Goal: Task Accomplishment & Management: Manage account settings

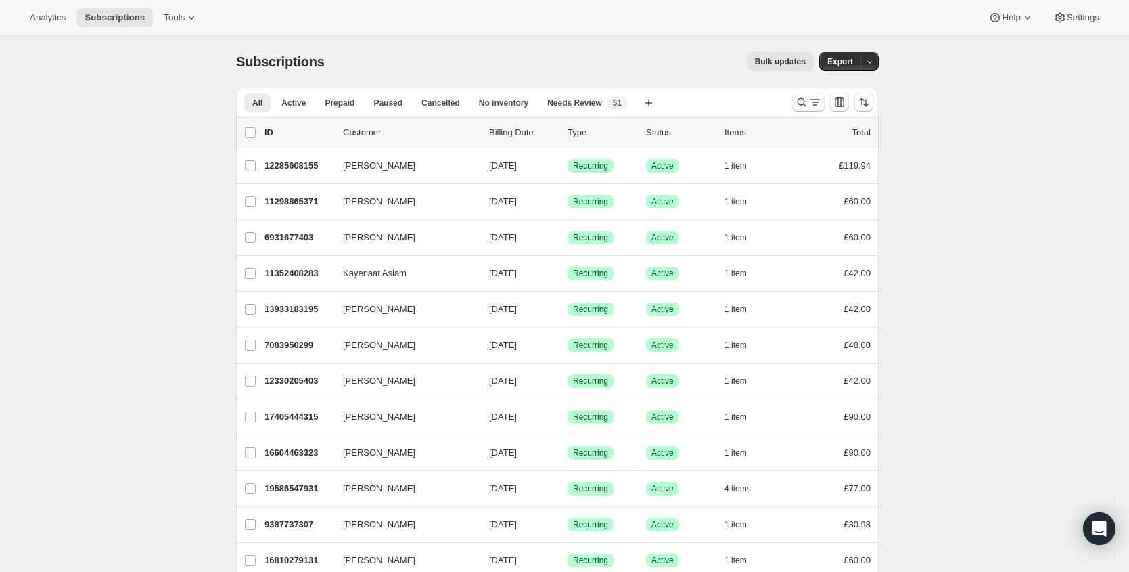
click at [800, 102] on icon "Search and filter results" at bounding box center [802, 102] width 14 height 14
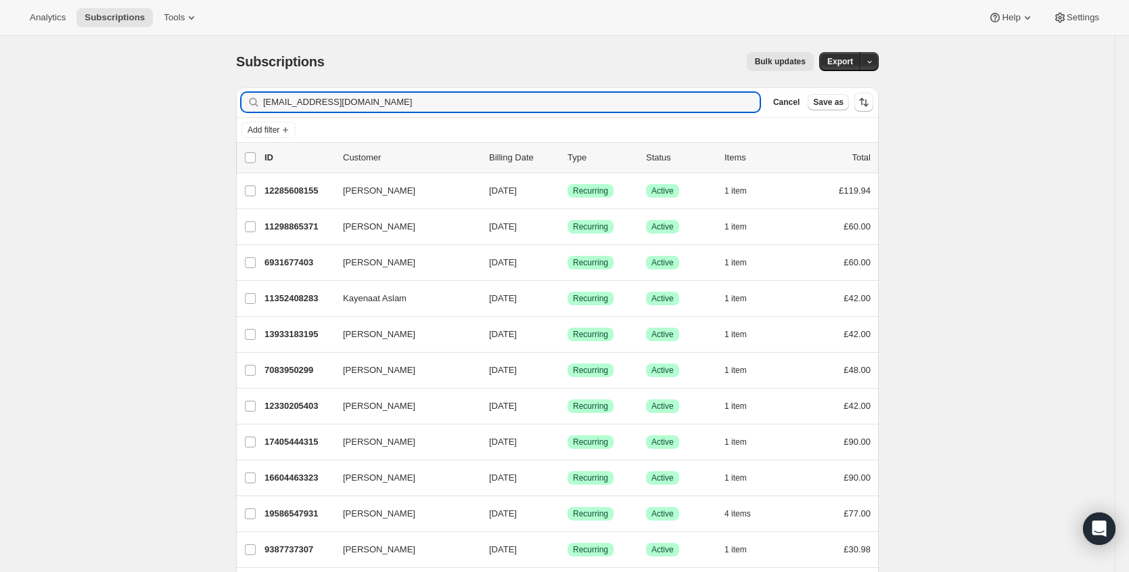
type input "[EMAIL_ADDRESS][DOMAIN_NAME]"
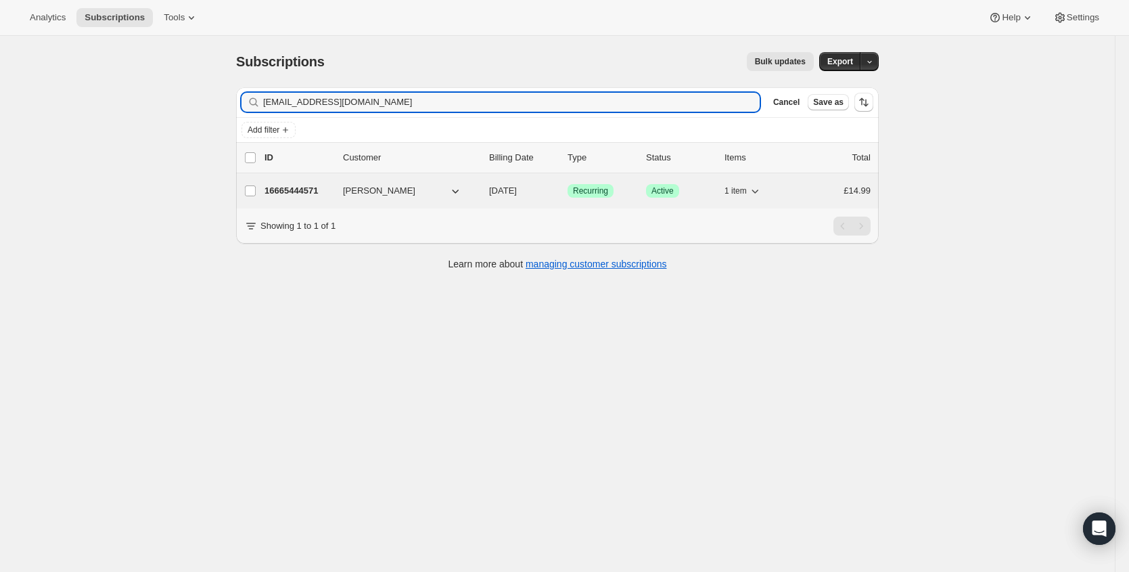
click at [315, 189] on p "16665444571" at bounding box center [299, 191] width 68 height 14
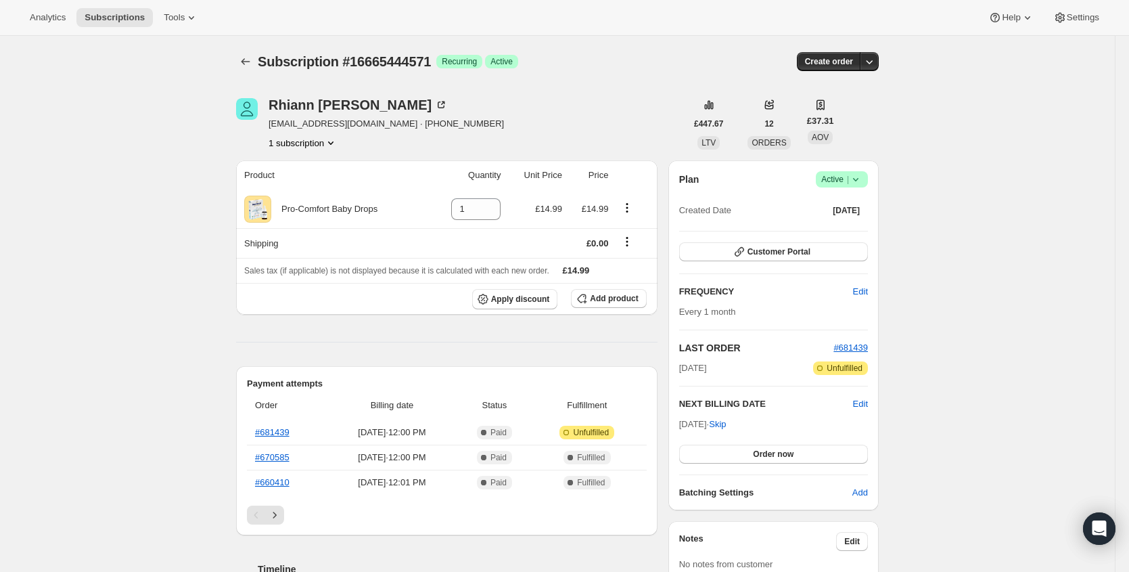
click at [855, 175] on icon at bounding box center [856, 180] width 14 height 14
click at [835, 235] on span "Cancel subscription" at bounding box center [842, 230] width 76 height 14
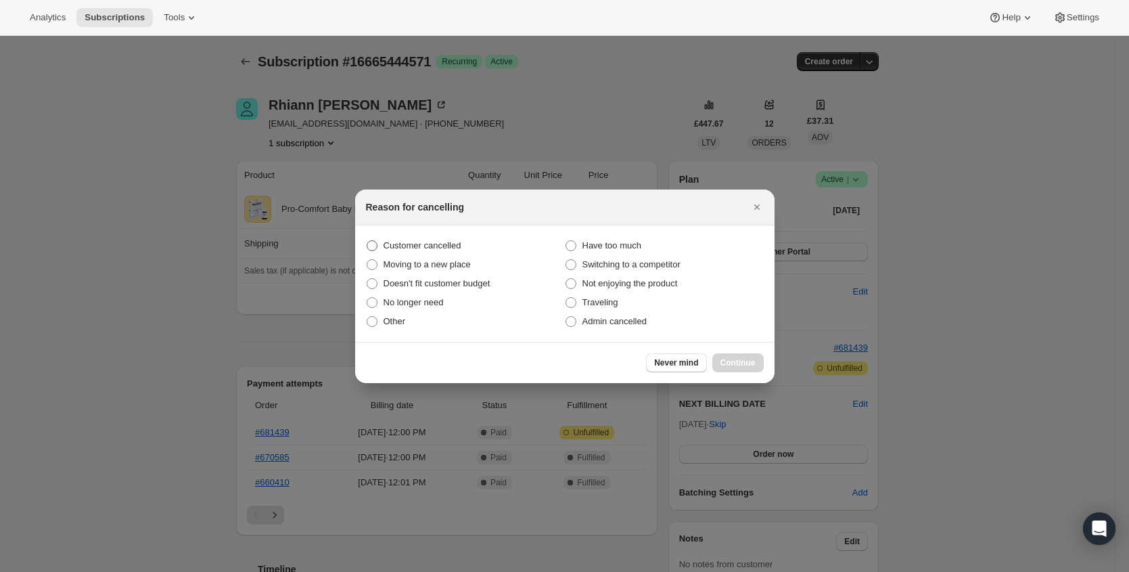
click at [455, 246] on span "Customer cancelled" at bounding box center [423, 245] width 78 height 10
click at [367, 241] on input "Customer cancelled" at bounding box center [367, 240] width 1 height 1
radio input "true"
click at [748, 365] on span "Continue" at bounding box center [737, 362] width 35 height 11
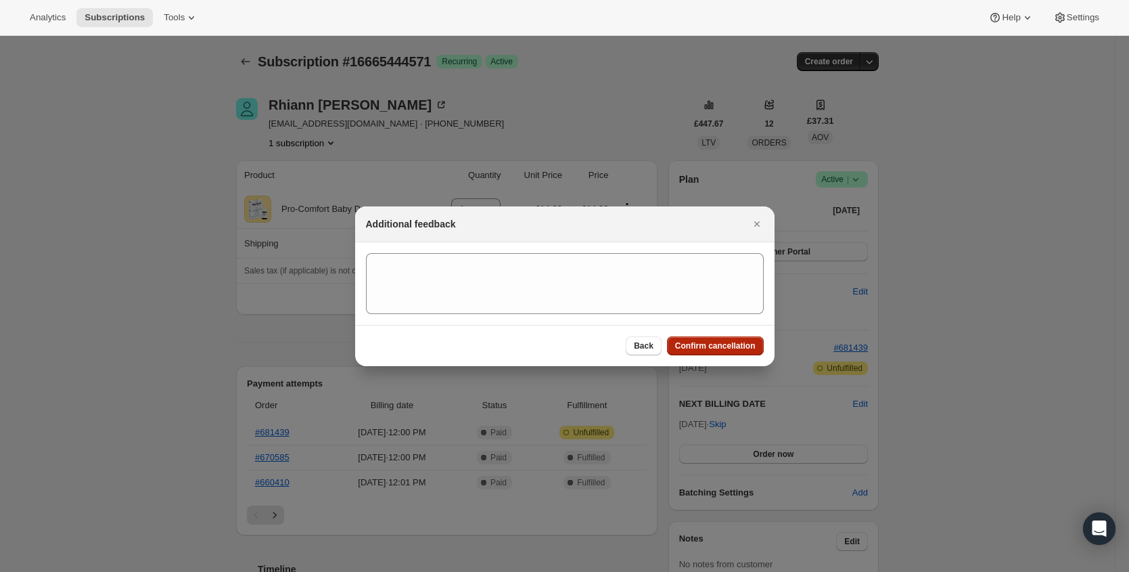
click at [722, 346] on span "Confirm cancellation" at bounding box center [715, 345] width 81 height 11
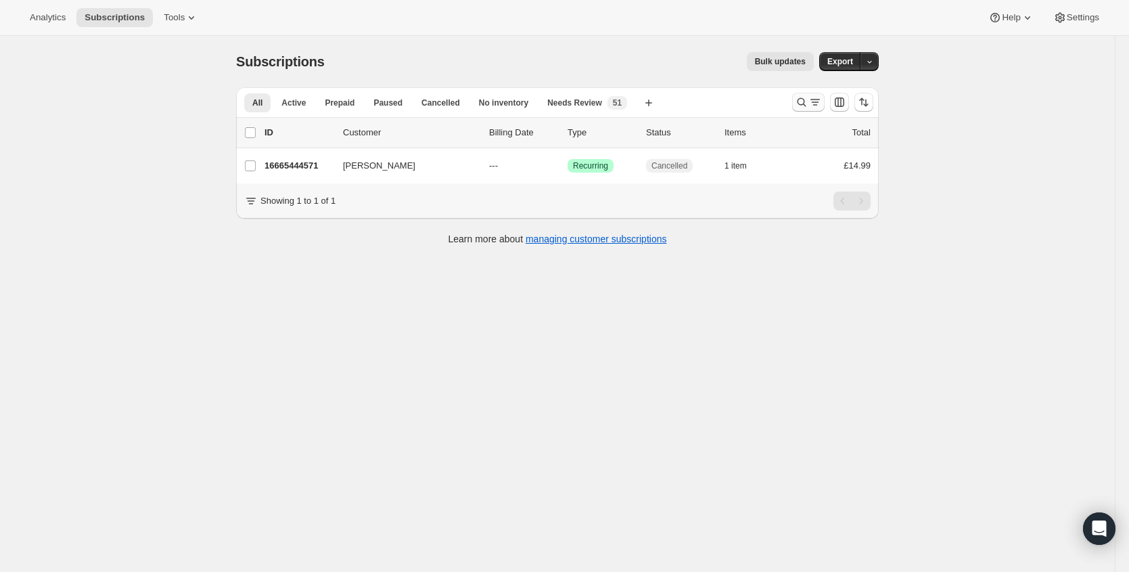
click at [808, 108] on icon "Search and filter results" at bounding box center [802, 102] width 14 height 14
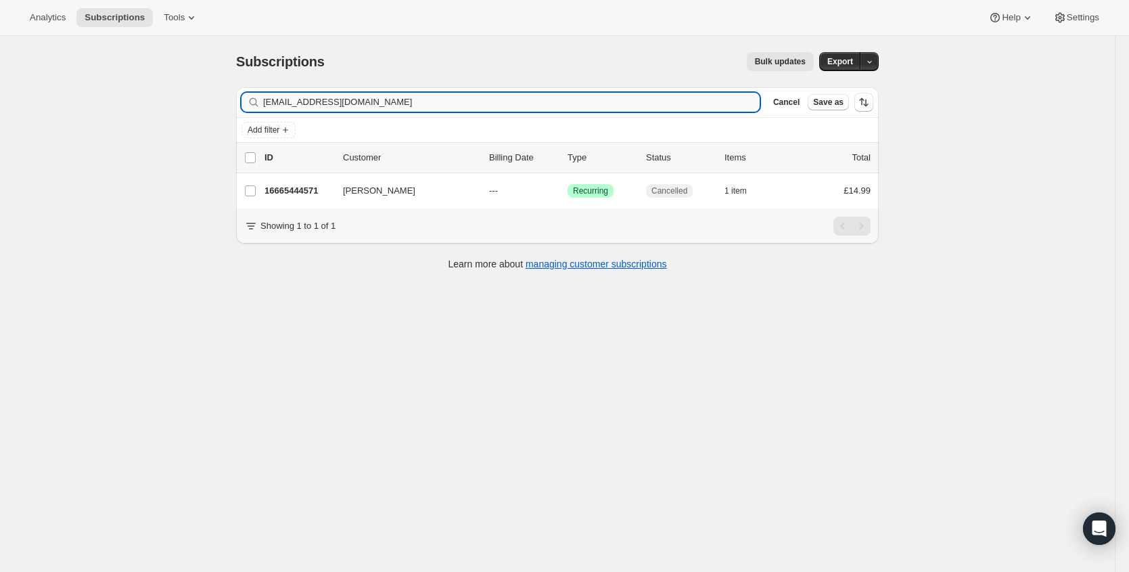
click at [463, 101] on input "[EMAIL_ADDRESS][DOMAIN_NAME]" at bounding box center [511, 102] width 497 height 19
type input "[EMAIL_ADDRESS][DOMAIN_NAME]"
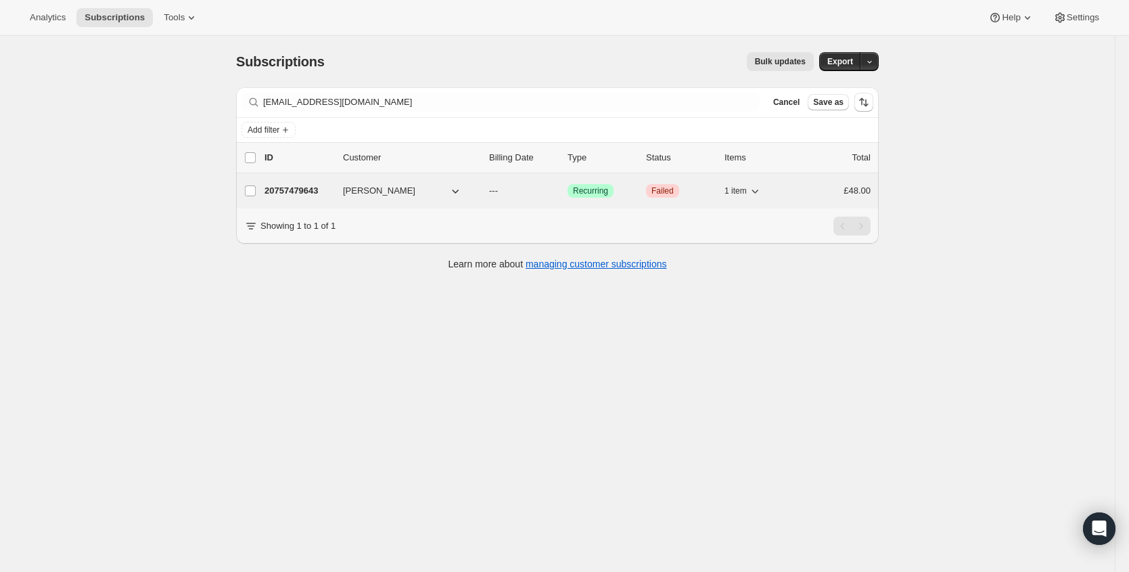
click at [336, 185] on div "20757479643 [PERSON_NAME] --- Success Recurring Critical Failed 1 item £48.00" at bounding box center [568, 190] width 606 height 19
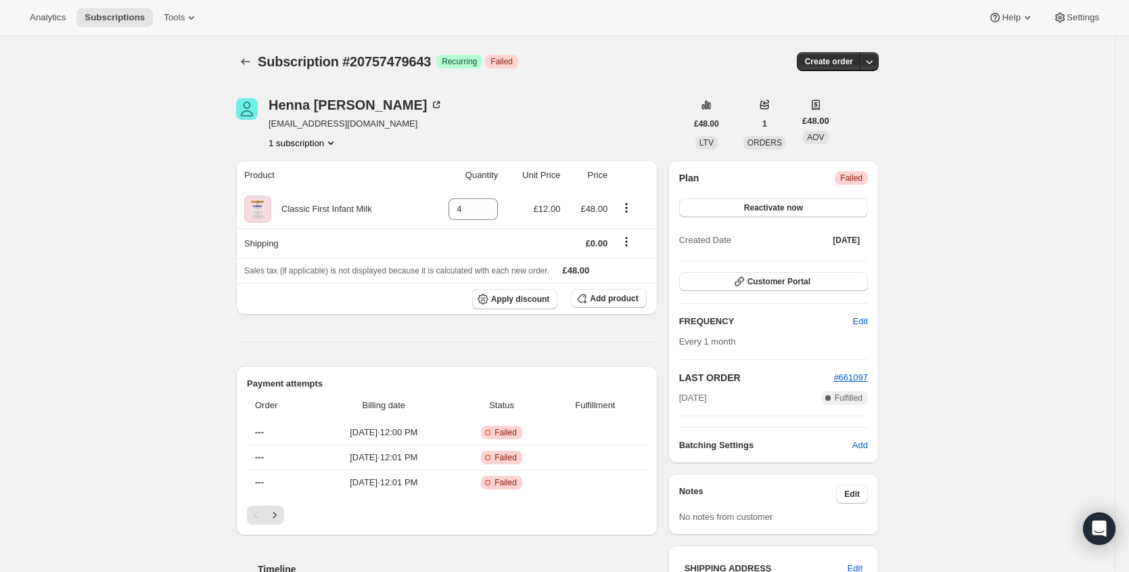
click at [867, 175] on span "Critical Failed" at bounding box center [851, 178] width 33 height 14
click at [802, 207] on span "Reactivate now" at bounding box center [773, 207] width 59 height 11
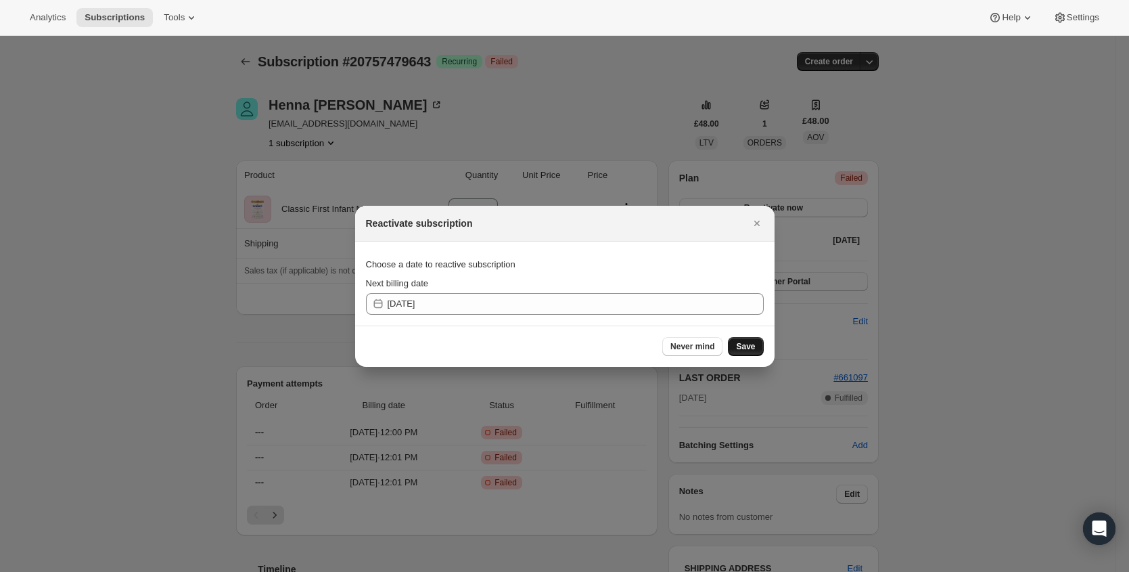
click at [747, 344] on span "Save" at bounding box center [745, 346] width 19 height 11
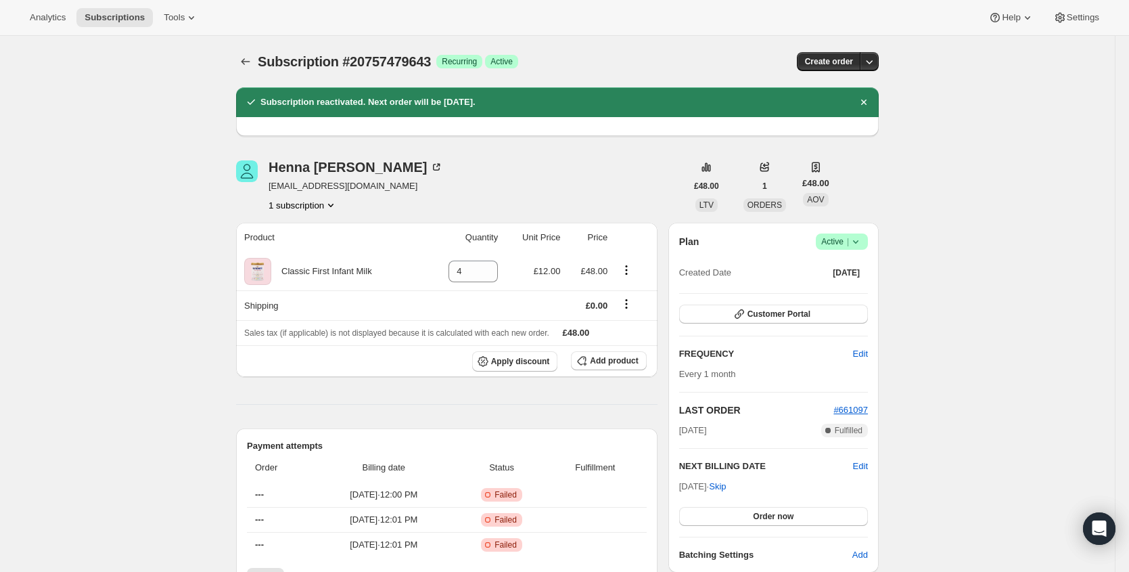
click at [867, 242] on span "Success Active |" at bounding box center [842, 241] width 52 height 16
click at [821, 295] on span "Cancel subscription" at bounding box center [842, 291] width 76 height 10
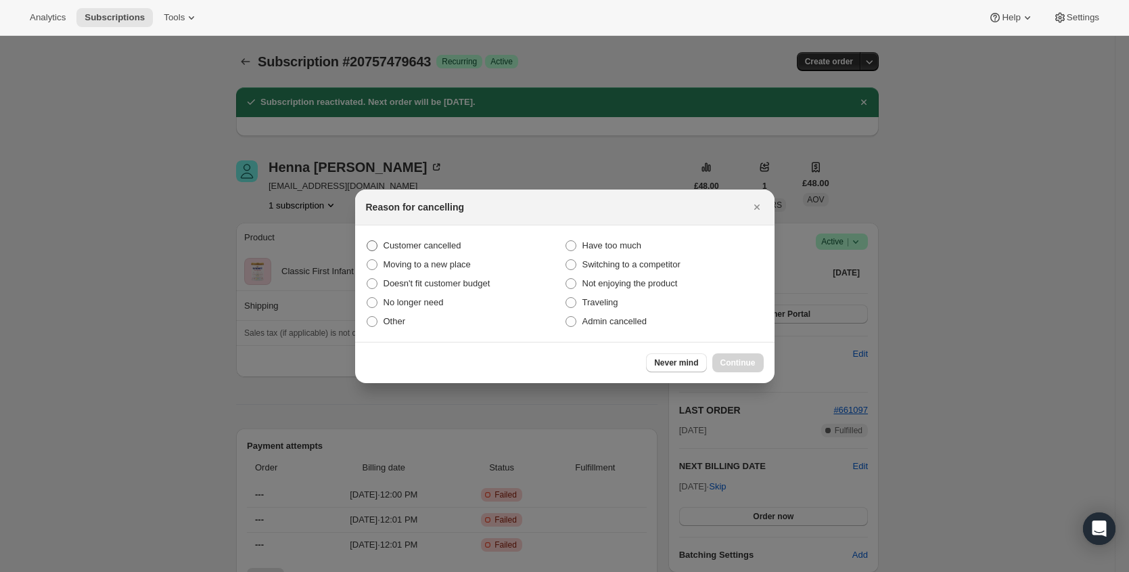
click at [407, 243] on span "Customer cancelled" at bounding box center [423, 245] width 78 height 10
click at [367, 241] on input "Customer cancelled" at bounding box center [367, 240] width 1 height 1
radio input "true"
click at [749, 362] on span "Continue" at bounding box center [737, 362] width 35 height 11
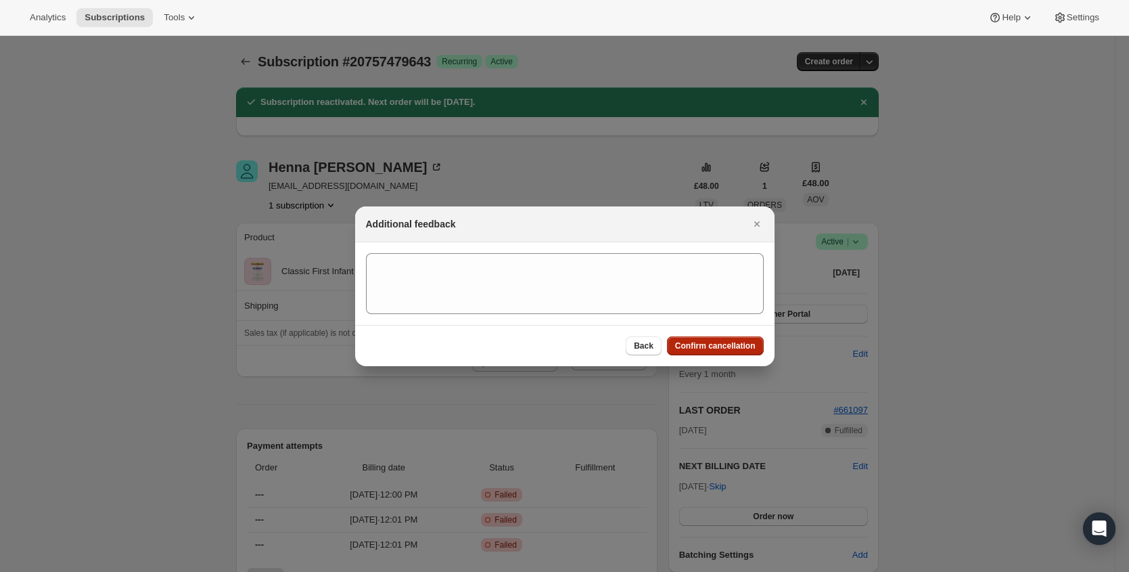
click at [727, 350] on span "Confirm cancellation" at bounding box center [715, 345] width 81 height 11
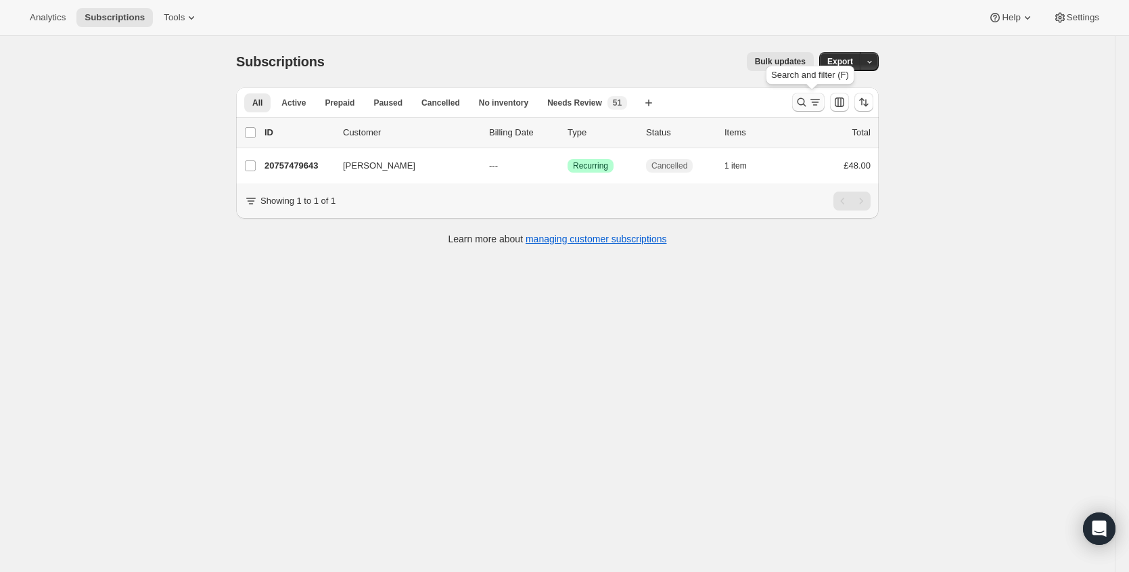
click at [808, 99] on icon "Search and filter results" at bounding box center [802, 102] width 14 height 14
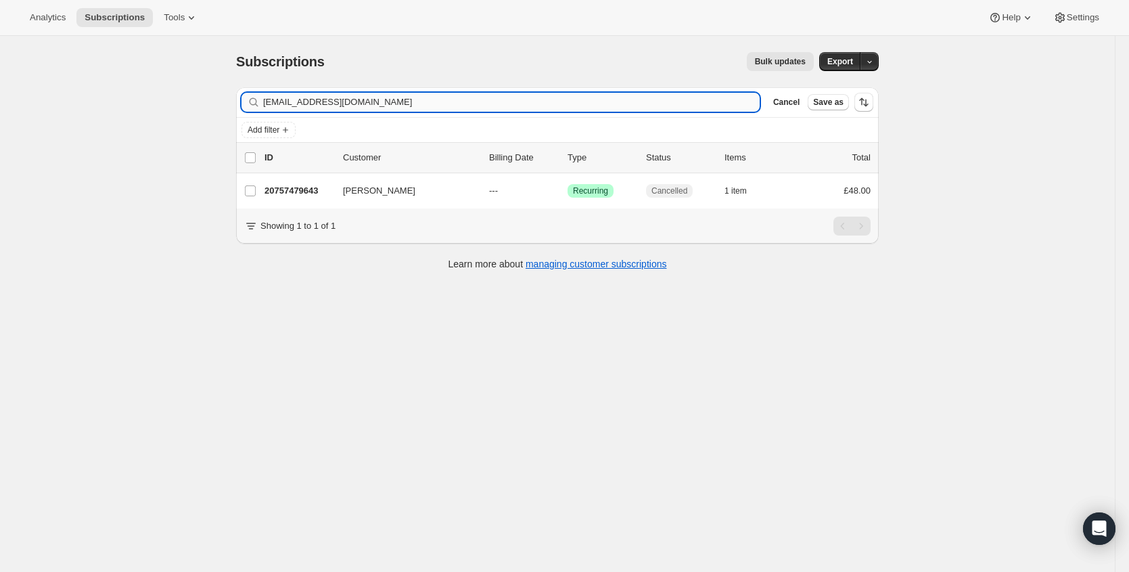
click at [464, 96] on input "[EMAIL_ADDRESS][DOMAIN_NAME]" at bounding box center [511, 102] width 497 height 19
type input "[EMAIL_ADDRESS][DOMAIN_NAME]"
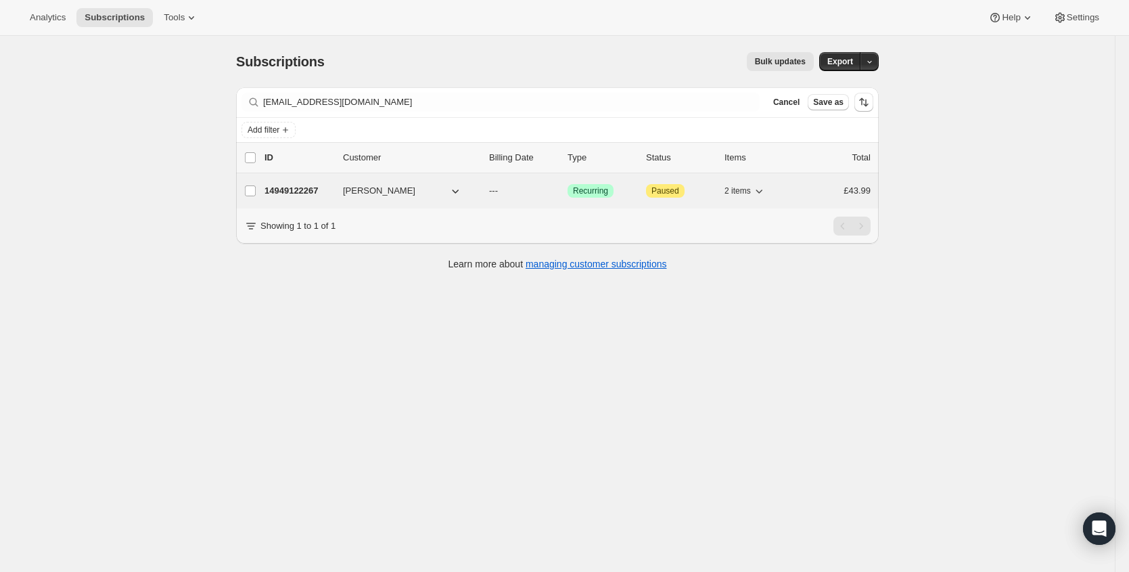
click at [294, 193] on p "14949122267" at bounding box center [299, 191] width 68 height 14
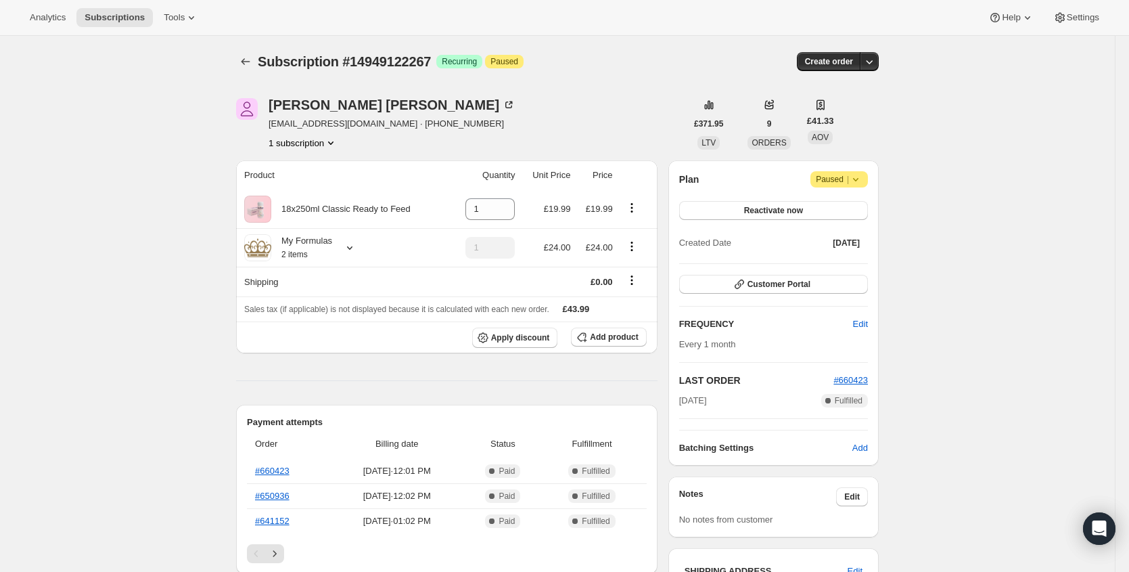
click at [867, 181] on span "Attention Paused |" at bounding box center [839, 179] width 58 height 16
click at [637, 205] on icon "Product actions" at bounding box center [632, 208] width 14 height 14
click at [645, 232] on span "Remove" at bounding box center [635, 234] width 51 height 14
type input "0"
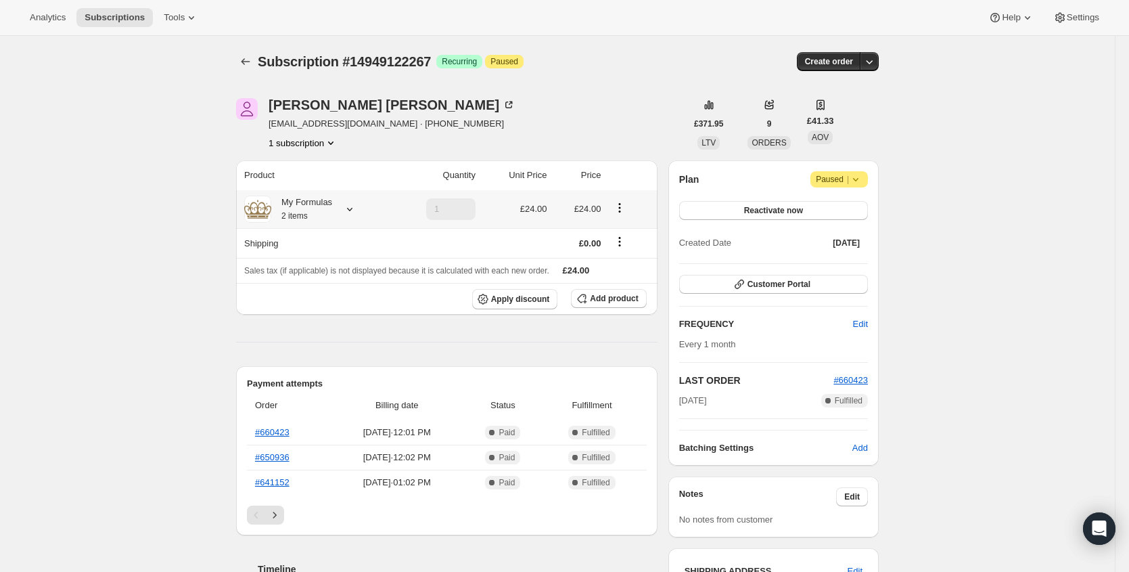
click at [624, 206] on icon "Product actions" at bounding box center [620, 208] width 14 height 14
click at [624, 277] on span "Edit box" at bounding box center [621, 280] width 83 height 14
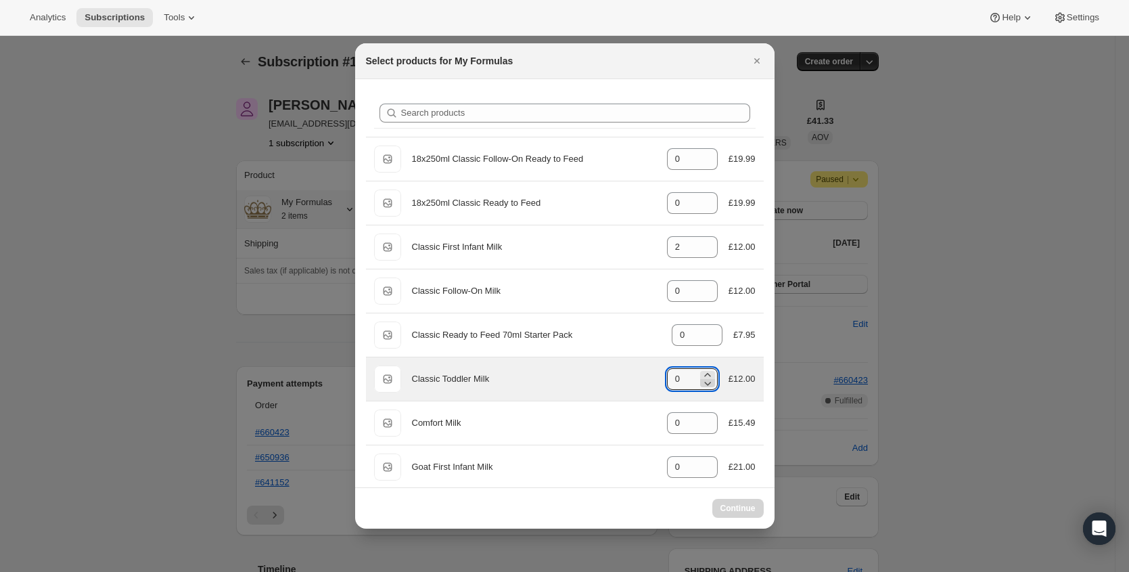
click at [701, 376] on icon ":rv7:" at bounding box center [708, 383] width 14 height 14
click at [701, 373] on icon ":rv7:" at bounding box center [708, 375] width 14 height 14
type input "2"
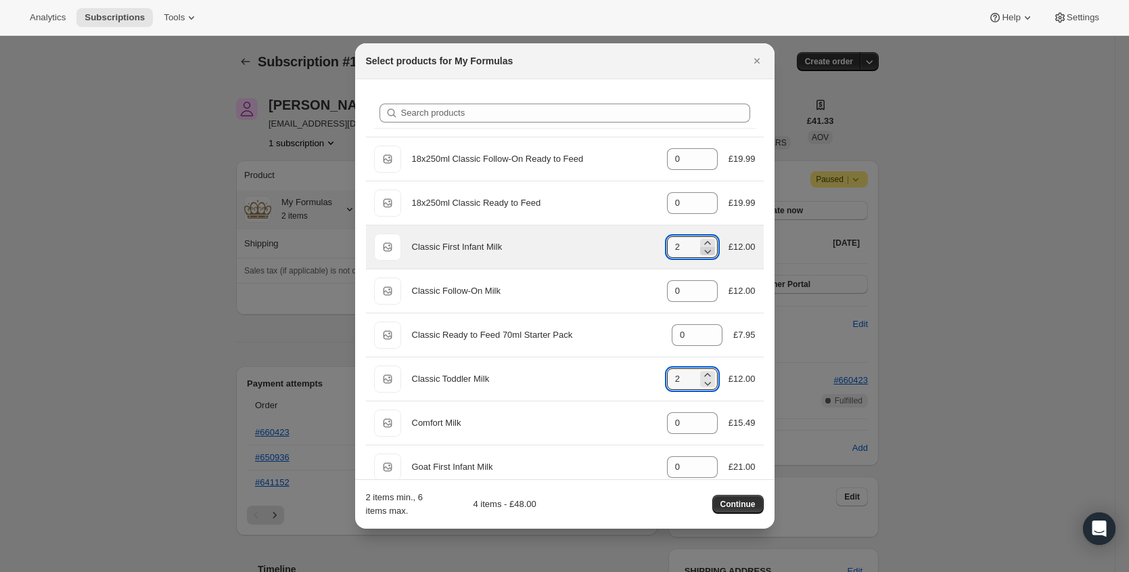
click at [704, 250] on icon ":rv7:" at bounding box center [707, 252] width 7 height 4
type input "0"
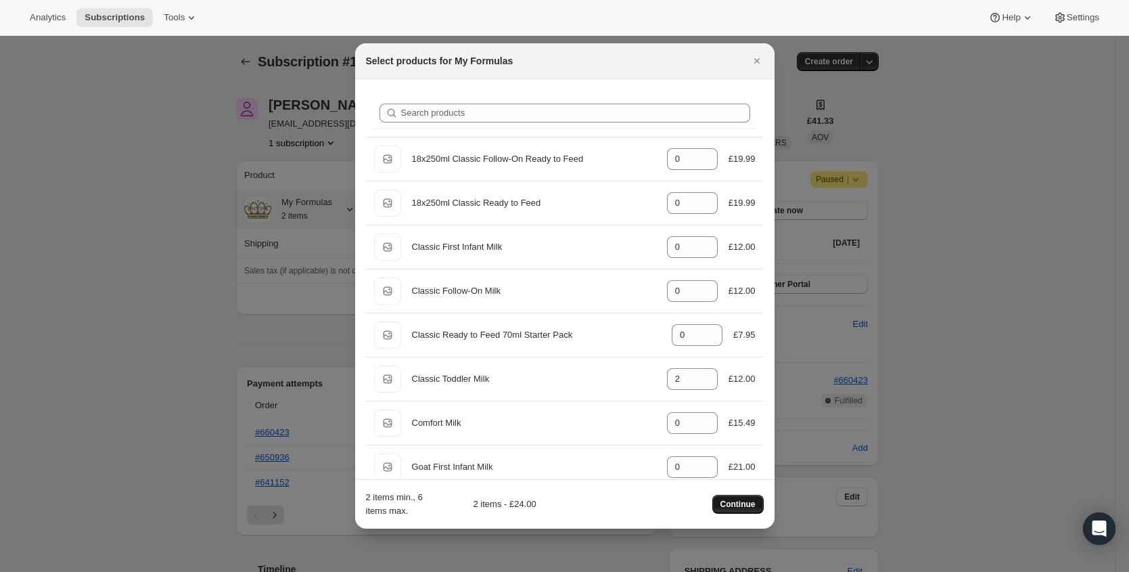
click at [745, 504] on span "Continue" at bounding box center [737, 504] width 35 height 11
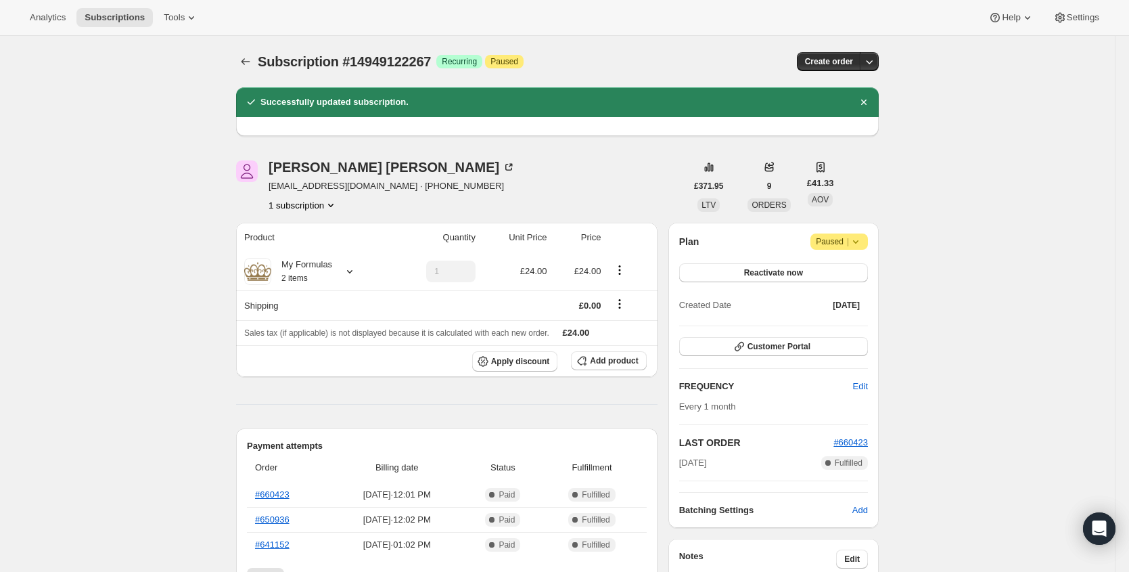
click at [839, 241] on span "Paused |" at bounding box center [839, 242] width 47 height 14
click at [720, 237] on div "Plan Attention Paused |" at bounding box center [773, 241] width 189 height 16
click at [747, 272] on span "Reactivate now" at bounding box center [773, 272] width 59 height 11
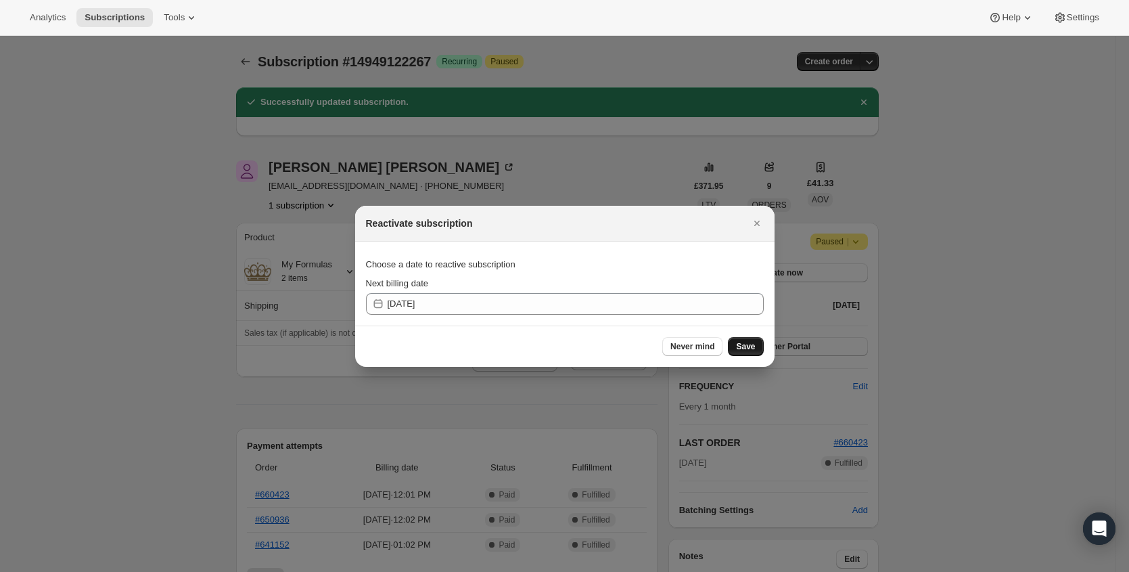
click at [740, 339] on button "Save" at bounding box center [745, 346] width 35 height 19
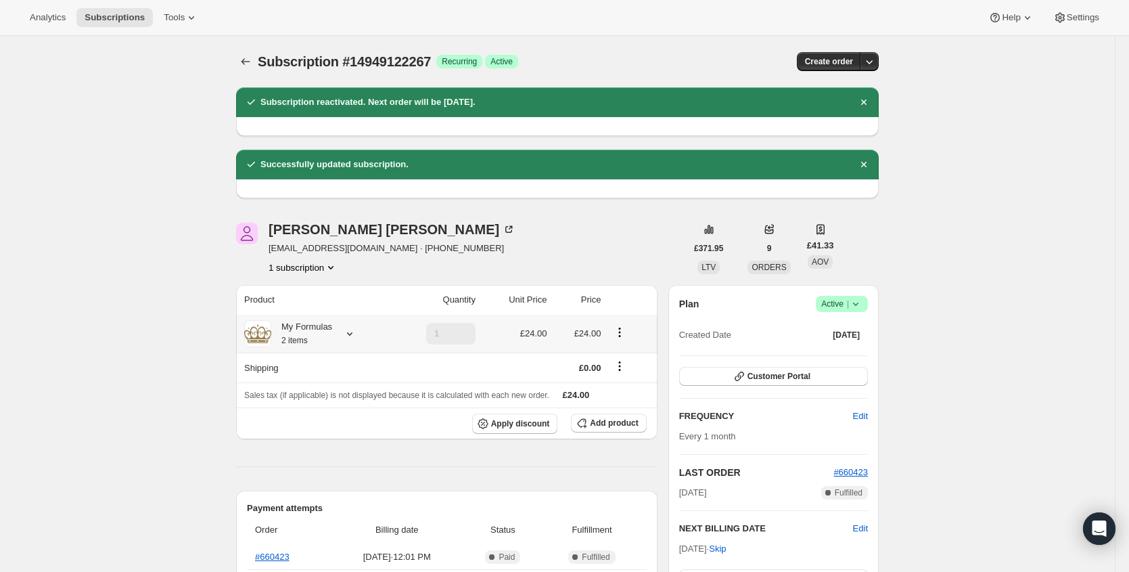
click at [347, 334] on div at bounding box center [347, 334] width 19 height 14
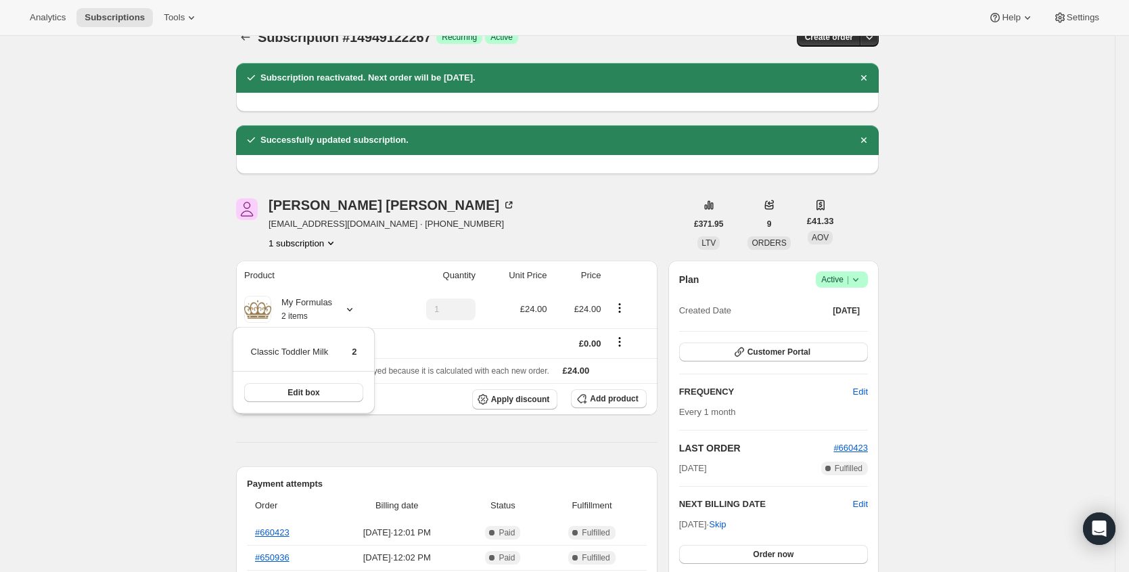
scroll to position [29, 0]
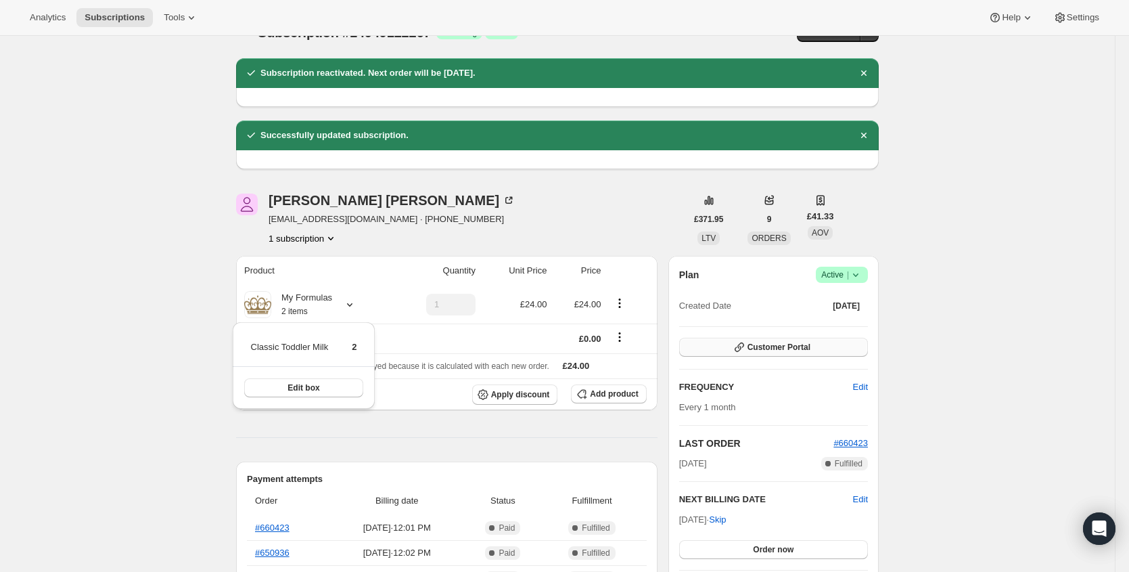
click at [827, 343] on button "Customer Portal" at bounding box center [773, 347] width 189 height 19
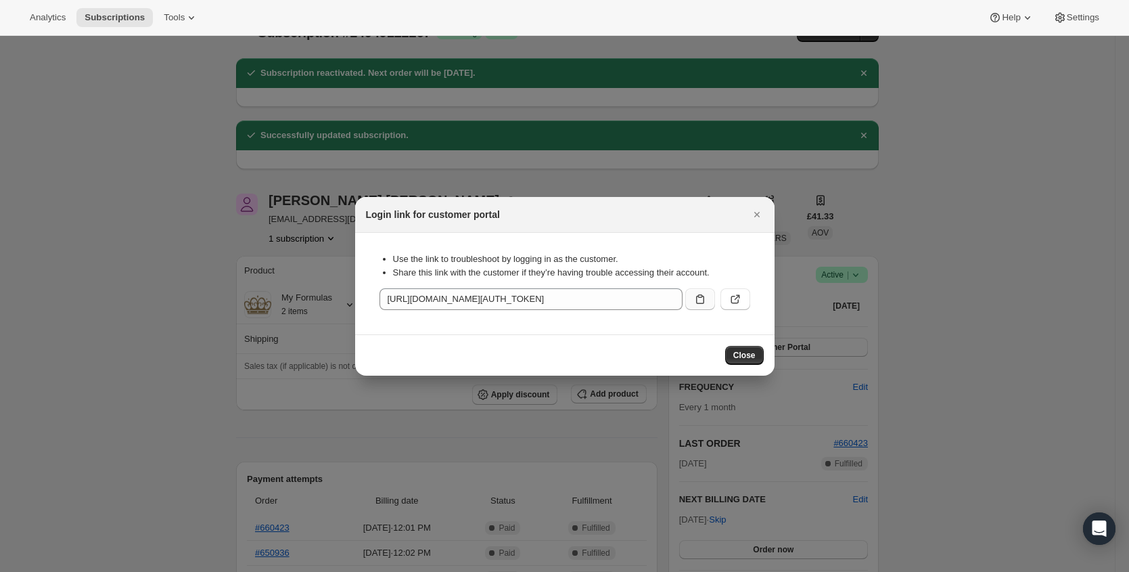
click at [699, 298] on icon ":r14f:" at bounding box center [700, 299] width 14 height 14
